Goal: Task Accomplishment & Management: Manage account settings

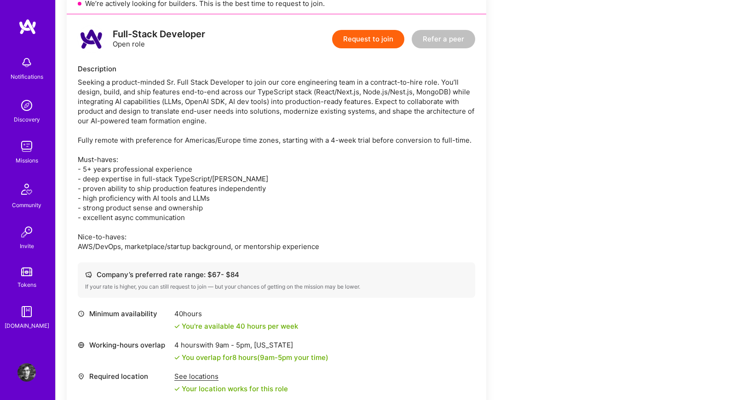
scroll to position [272, 0]
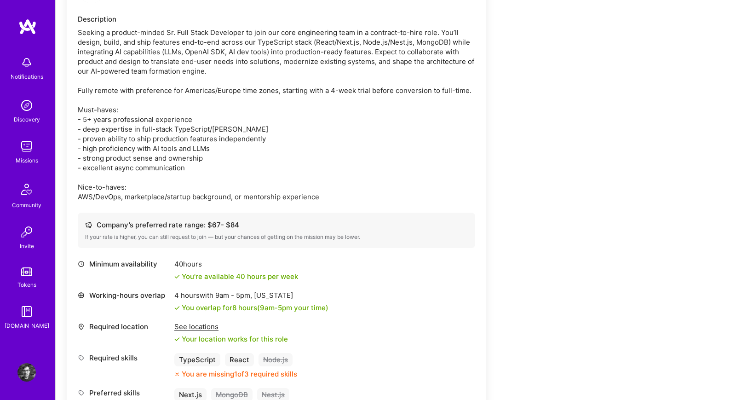
click at [24, 149] on img at bounding box center [26, 146] width 18 height 18
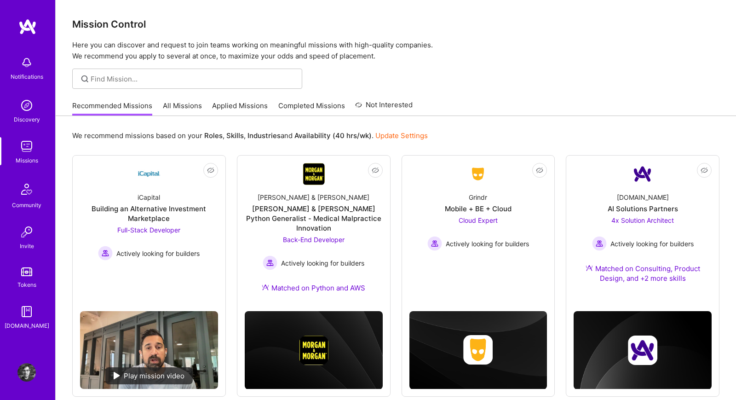
click at [200, 109] on div "Recommended Missions All Missions Applied Missions Completed Missions Not Inter…" at bounding box center [242, 106] width 340 height 20
click at [186, 106] on link "All Missions" at bounding box center [182, 108] width 39 height 15
